Goal: Task Accomplishment & Management: Use online tool/utility

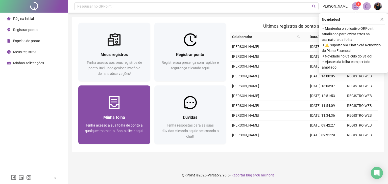
click at [115, 106] on img at bounding box center [114, 102] width 13 height 13
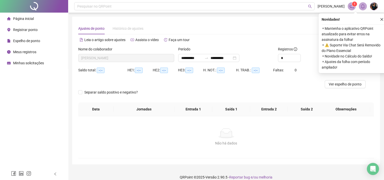
type input "**********"
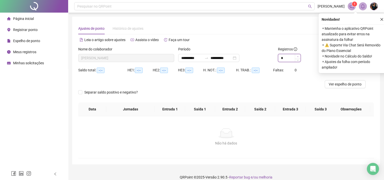
click at [299, 57] on icon "up" at bounding box center [298, 57] width 2 height 2
type input "*"
click at [298, 57] on icon "up" at bounding box center [298, 57] width 2 height 2
click at [380, 21] on button "button" at bounding box center [382, 19] width 6 height 6
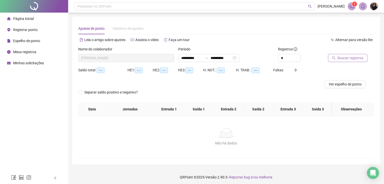
click at [353, 56] on span "Buscar registros" at bounding box center [351, 58] width 26 height 6
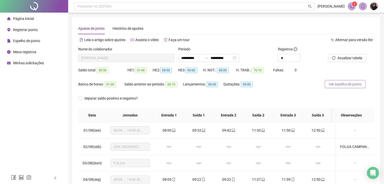
click at [342, 84] on span "Ver espelho de ponto" at bounding box center [345, 85] width 33 height 6
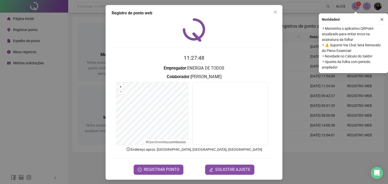
scroll to position [1, 0]
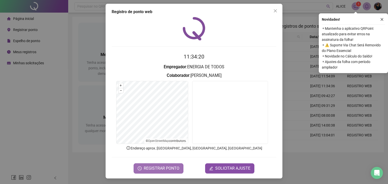
click at [144, 169] on span "REGISTRAR PONTO" at bounding box center [162, 169] width 36 height 6
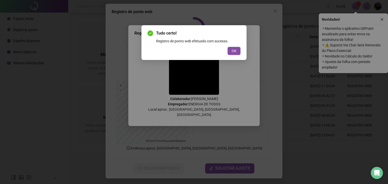
drag, startPoint x: 248, startPoint y: 47, endPoint x: 244, endPoint y: 50, distance: 4.5
click at [244, 50] on div "Tudo certo! Registro de ponto web efetuado com sucesso. OK" at bounding box center [194, 92] width 388 height 184
click at [237, 51] on button "OK" at bounding box center [234, 51] width 13 height 8
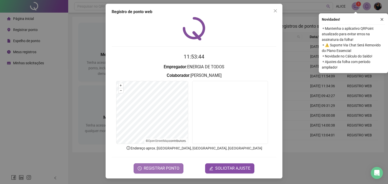
click at [165, 168] on span "REGISTRAR PONTO" at bounding box center [162, 169] width 36 height 6
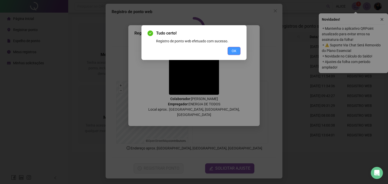
click at [233, 53] on span "OK" at bounding box center [234, 51] width 5 height 6
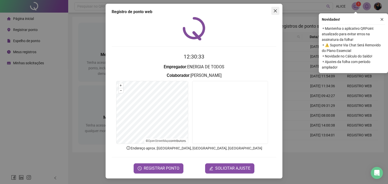
click at [273, 11] on icon "close" at bounding box center [275, 11] width 4 height 4
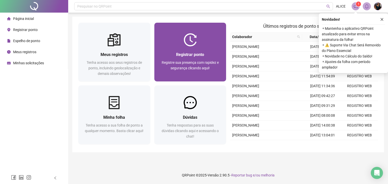
click at [189, 58] on div "Registrar ponto" at bounding box center [190, 55] width 60 height 6
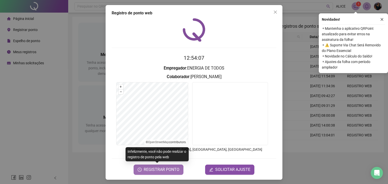
click at [167, 170] on span "REGISTRAR PONTO" at bounding box center [162, 170] width 36 height 6
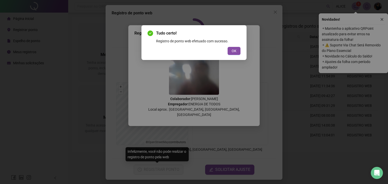
click at [226, 53] on div "OK" at bounding box center [194, 51] width 93 height 8
click at [231, 49] on button "OK" at bounding box center [234, 51] width 13 height 8
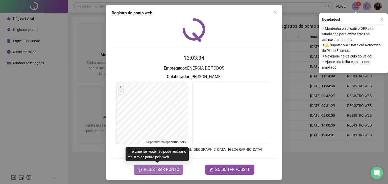
click at [148, 170] on span "REGISTRAR PONTO" at bounding box center [162, 170] width 36 height 6
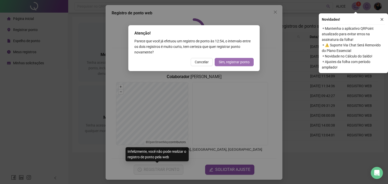
click at [233, 60] on span "Sim, registrar ponto" at bounding box center [234, 62] width 31 height 6
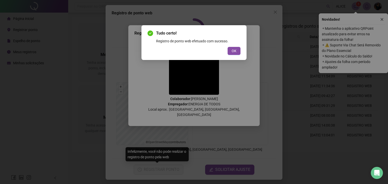
click at [231, 47] on button "OK" at bounding box center [234, 51] width 13 height 8
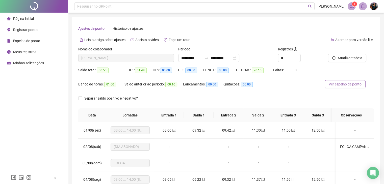
click at [338, 84] on span "Ver espelho de ponto" at bounding box center [345, 85] width 33 height 6
